Goal: Task Accomplishment & Management: Use online tool/utility

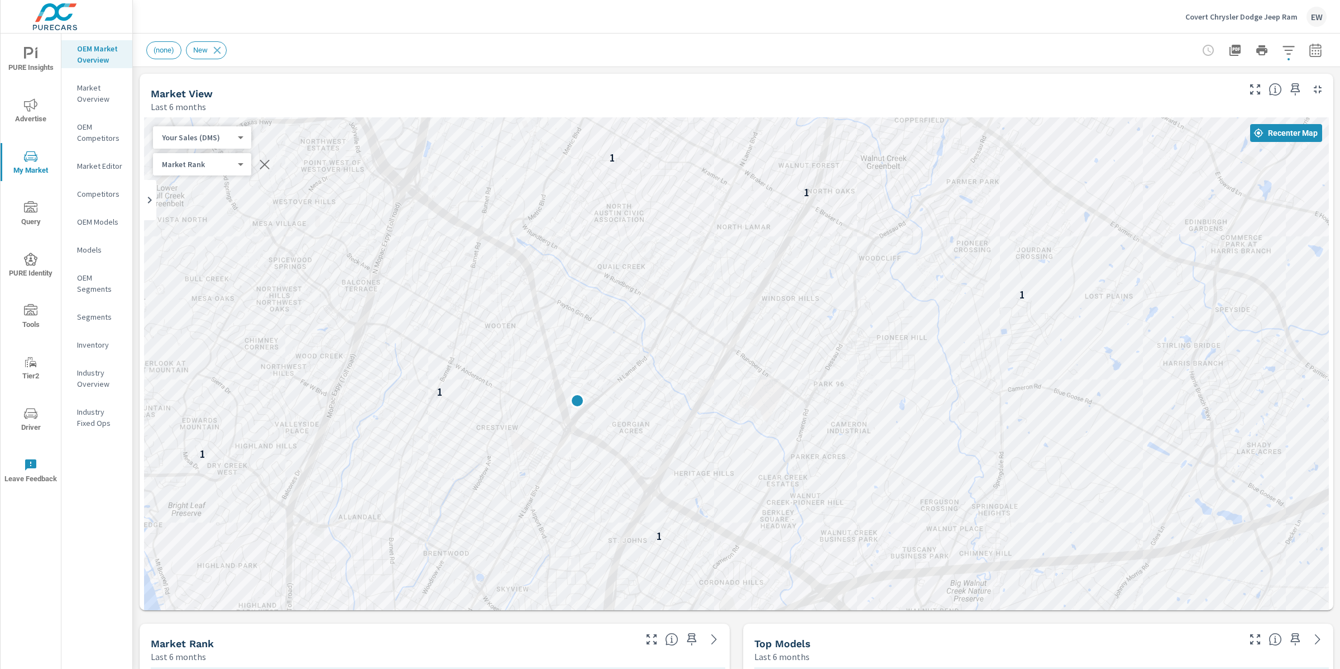
scroll to position [1, 0]
click at [1199, 13] on p "Covert Chrysler Dodge Jeep Ram" at bounding box center [1242, 17] width 112 height 10
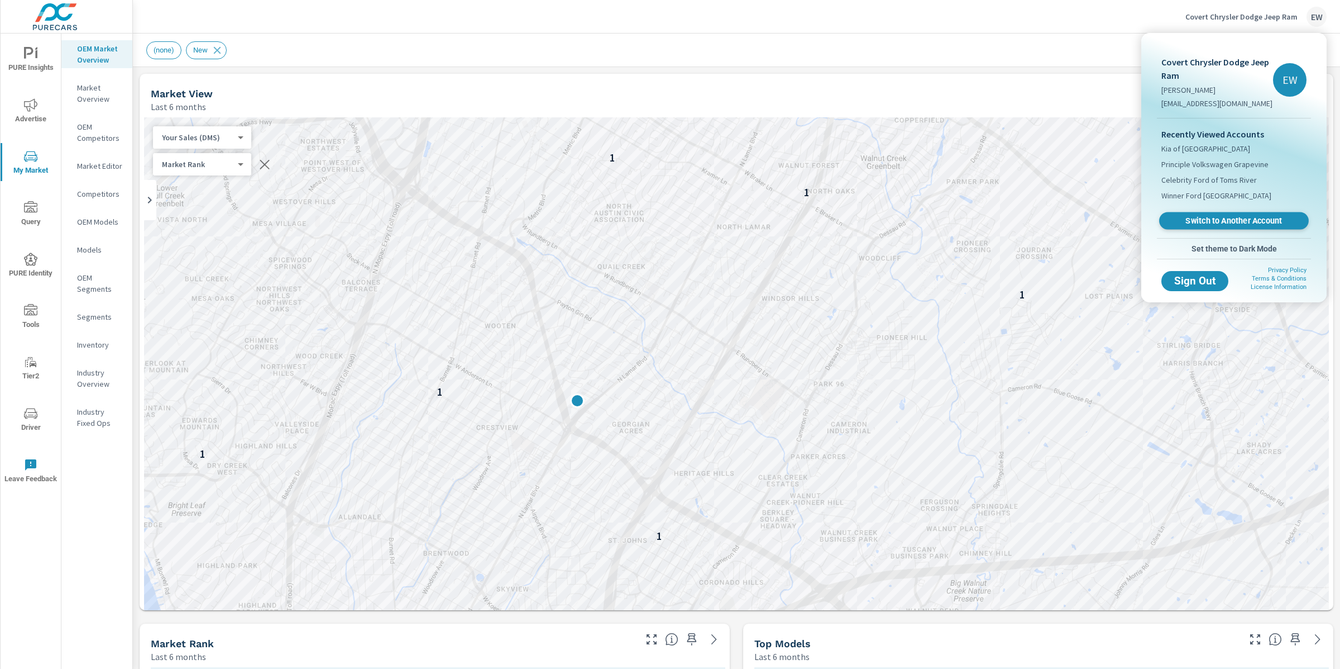
click at [1200, 226] on span "Switch to Another Account" at bounding box center [1234, 221] width 137 height 11
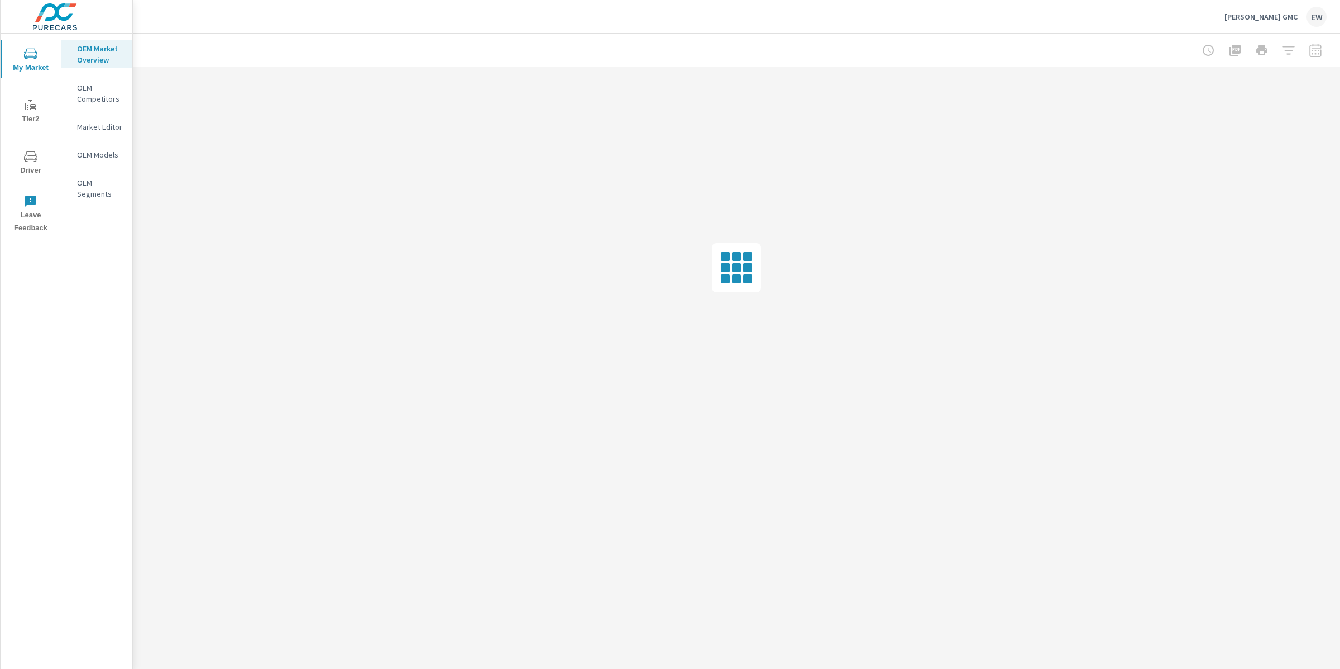
click at [1272, 18] on p "Jerry Kelley GMC" at bounding box center [1261, 17] width 73 height 10
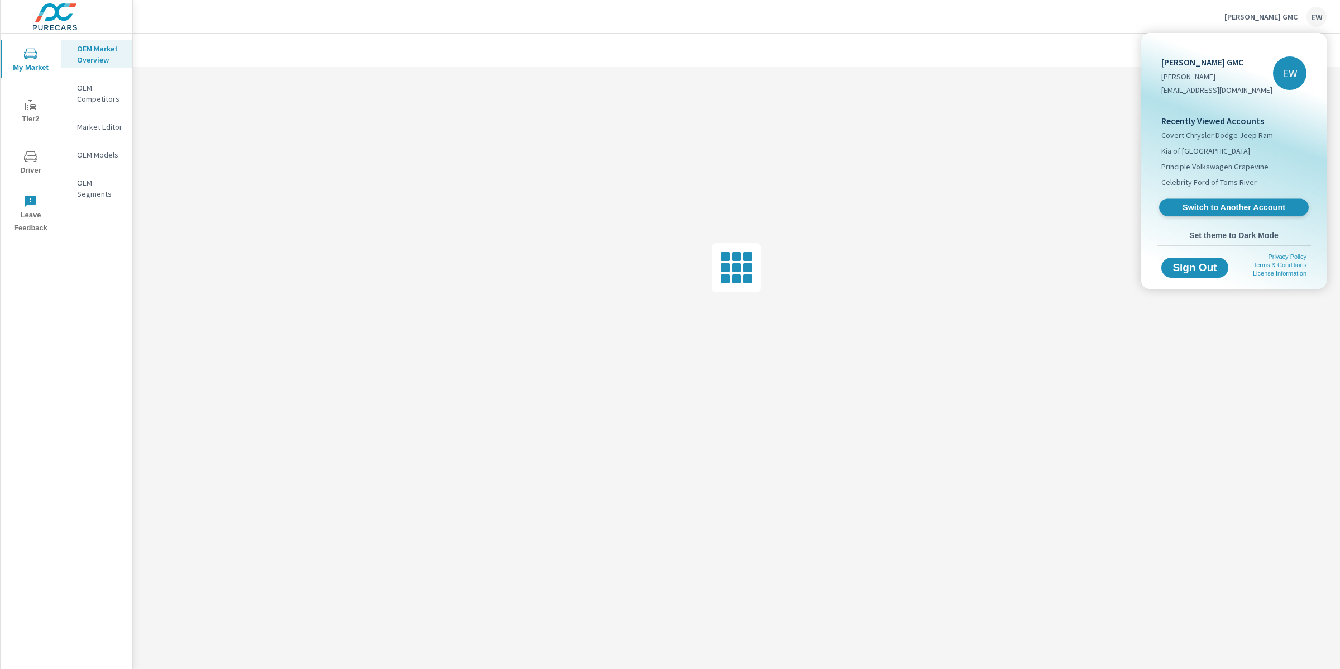
click at [1254, 213] on span "Switch to Another Account" at bounding box center [1234, 207] width 137 height 11
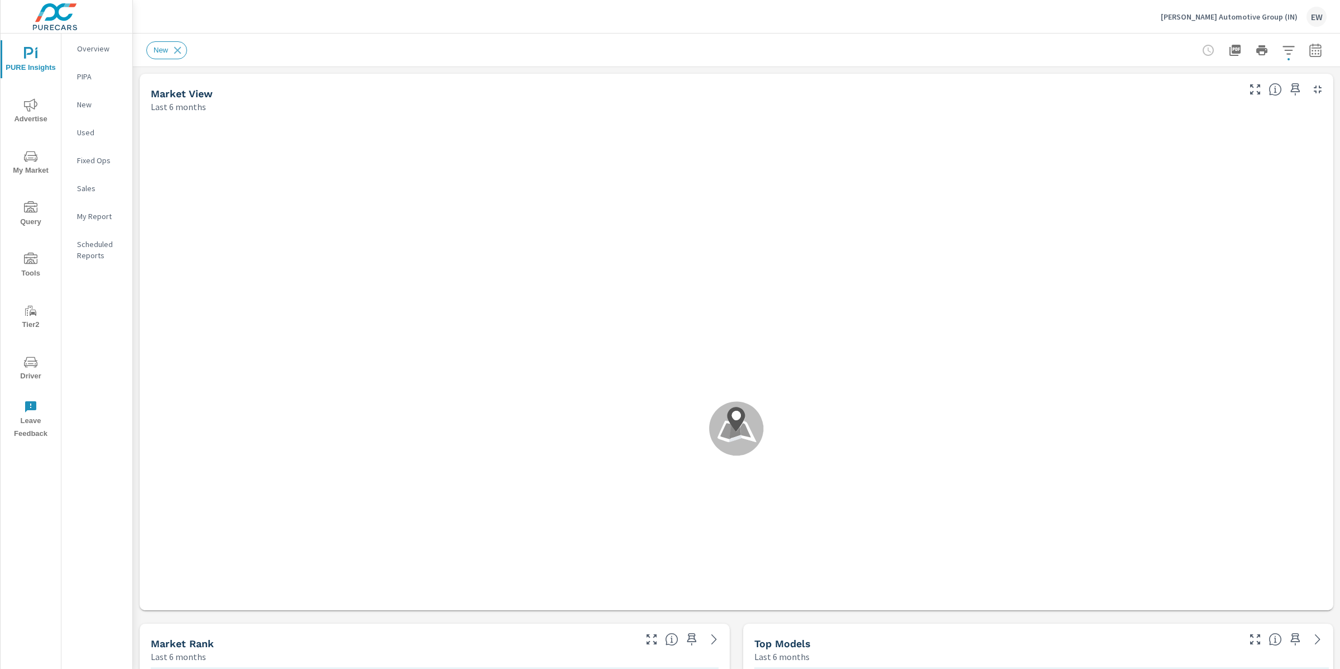
click at [26, 106] on icon "nav menu" at bounding box center [30, 104] width 13 height 13
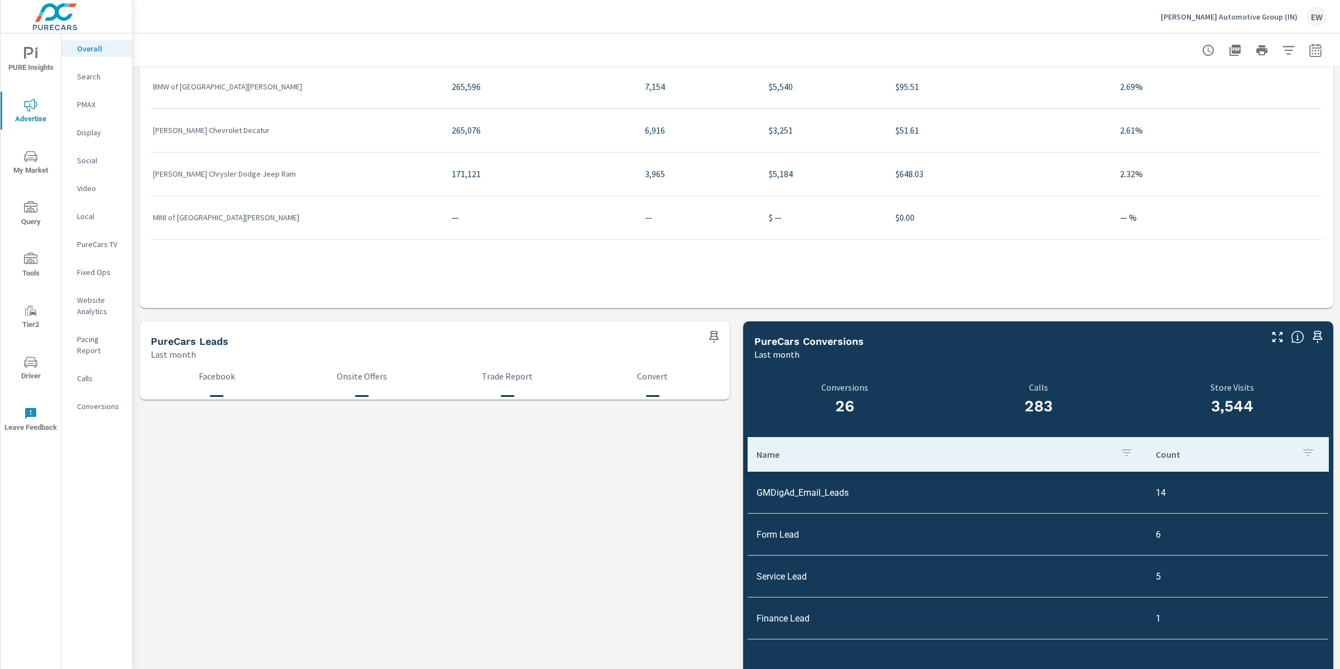
scroll to position [1494, 0]
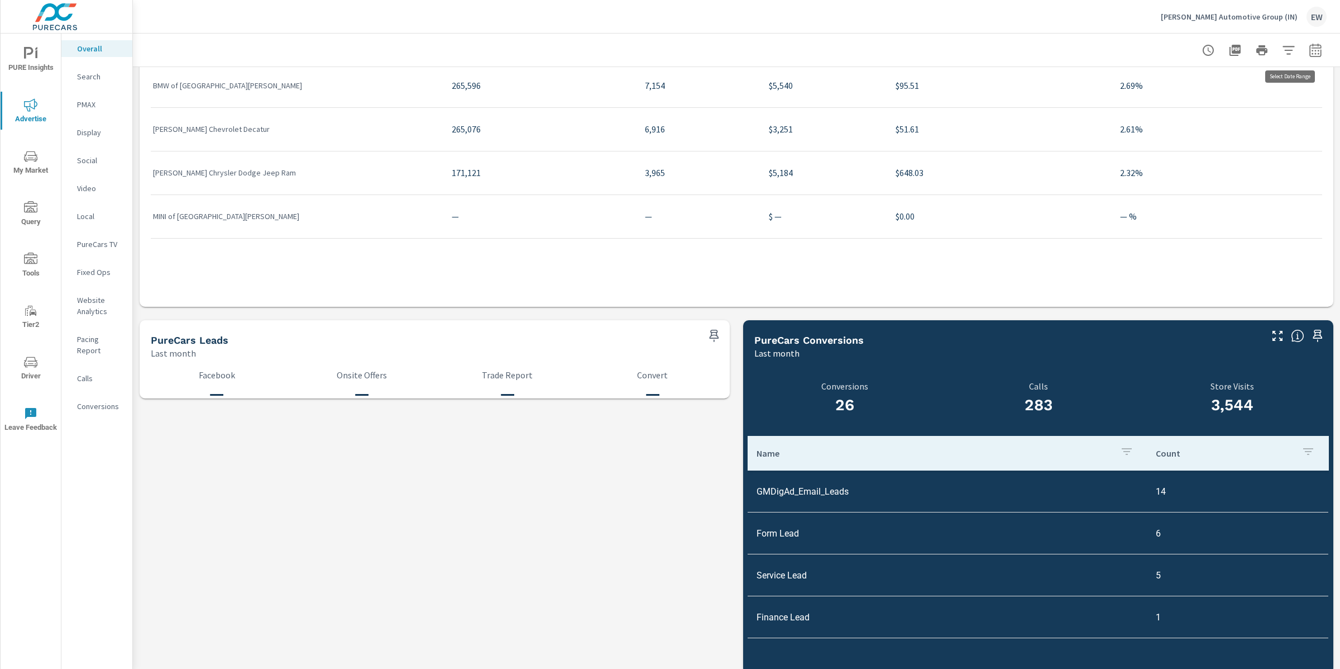
click at [1309, 52] on icon "button" at bounding box center [1315, 50] width 13 height 13
select select "Last month"
click at [1213, 133] on p "+ Add comparison" at bounding box center [1227, 127] width 143 height 13
select select "Previous period"
click at [1193, 195] on span "Apply" at bounding box center [1191, 190] width 46 height 11
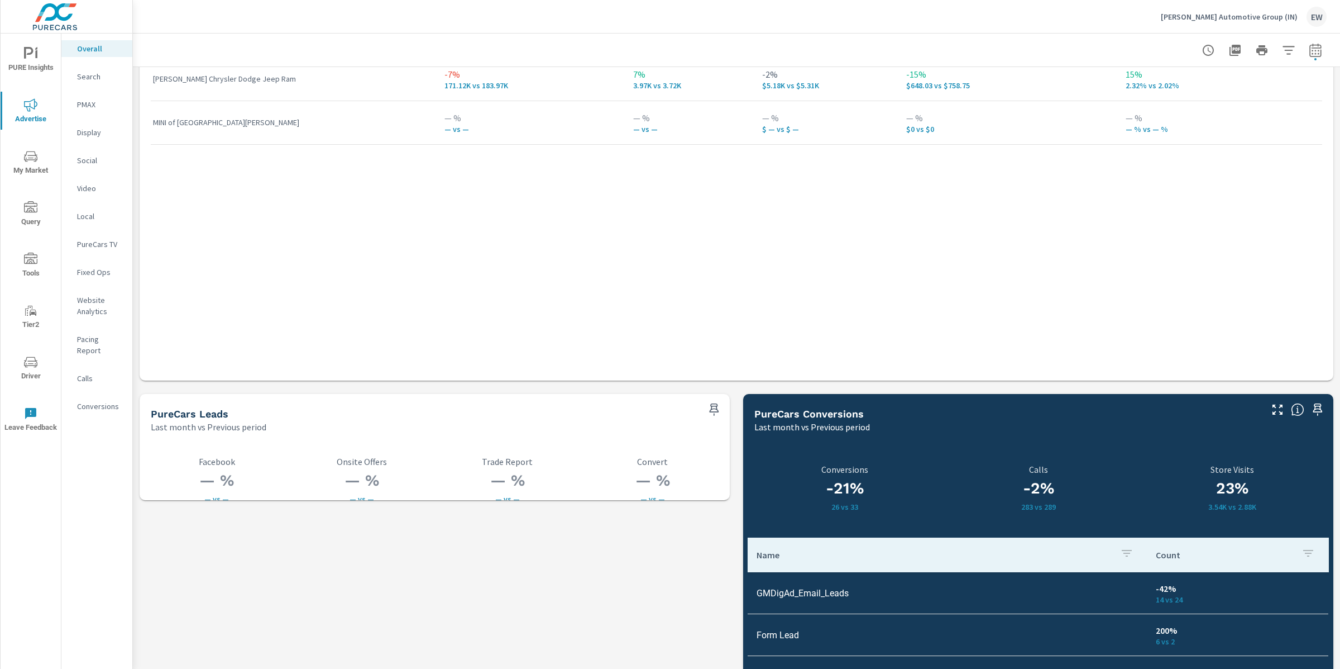
scroll to position [1950, 0]
